Goal: Task Accomplishment & Management: Manage account settings

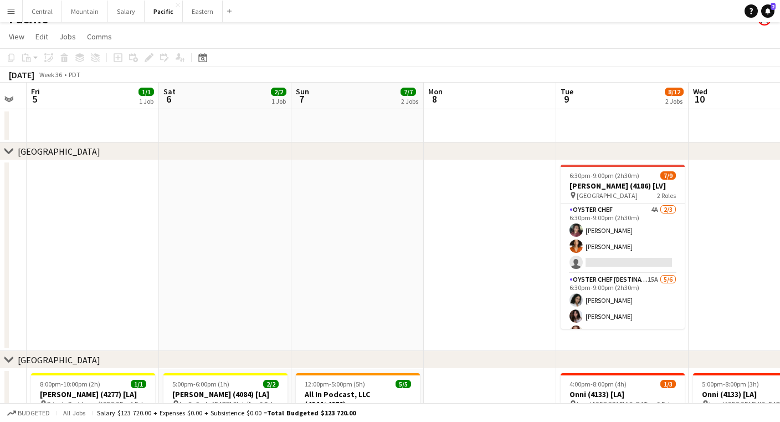
scroll to position [21, 0]
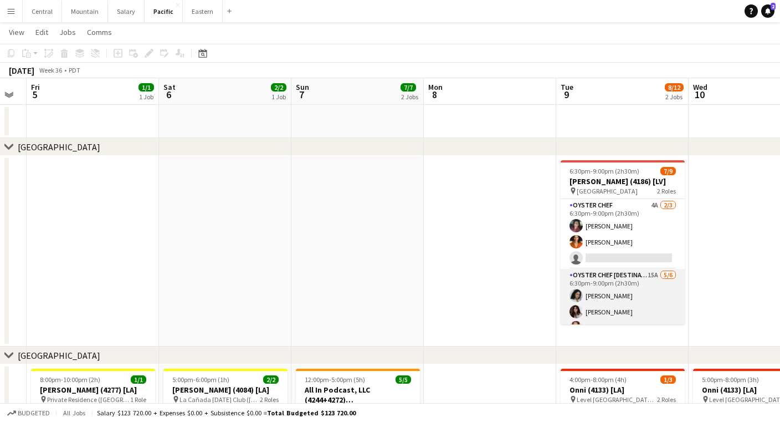
click at [642, 283] on app-card-role "Oyster Chef [DESTINATION] 15A [DATE] 6:30pm-9:00pm (2h30m) [PERSON_NAME] [PERSO…" at bounding box center [623, 328] width 124 height 118
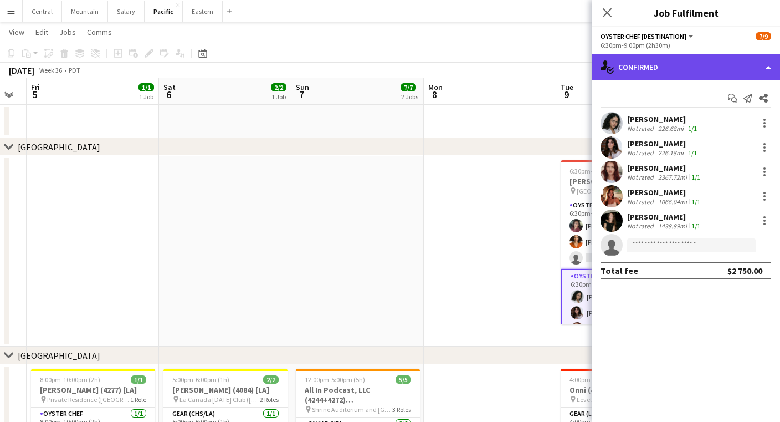
click at [646, 68] on div "single-neutral-actions-check-2 Confirmed" at bounding box center [686, 67] width 188 height 27
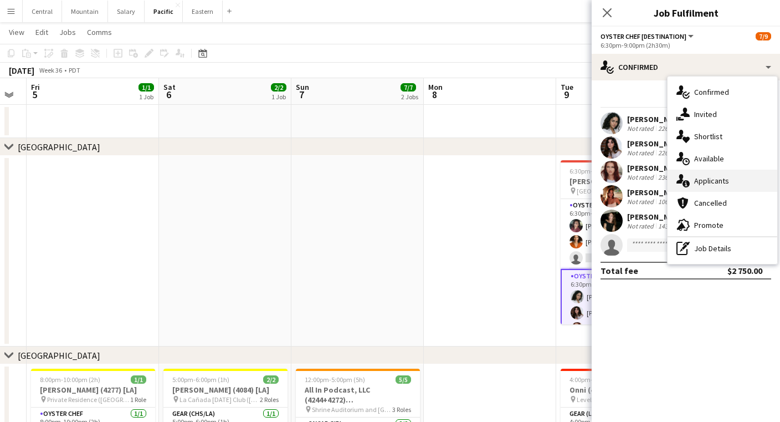
click at [692, 183] on div "single-neutral-actions-information Applicants" at bounding box center [723, 181] width 110 height 22
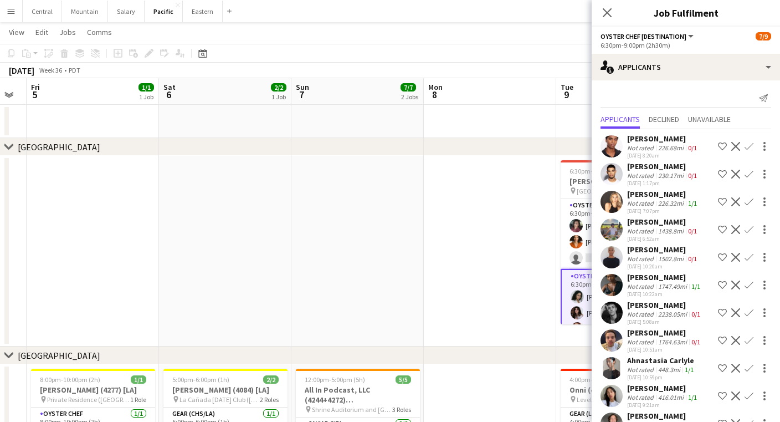
scroll to position [0, 0]
